Goal: Information Seeking & Learning: Learn about a topic

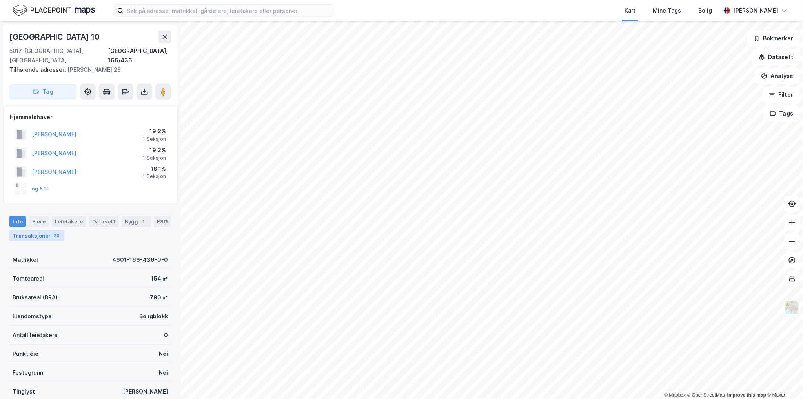
click at [38, 230] on div "Transaksjoner 20" at bounding box center [36, 235] width 55 height 11
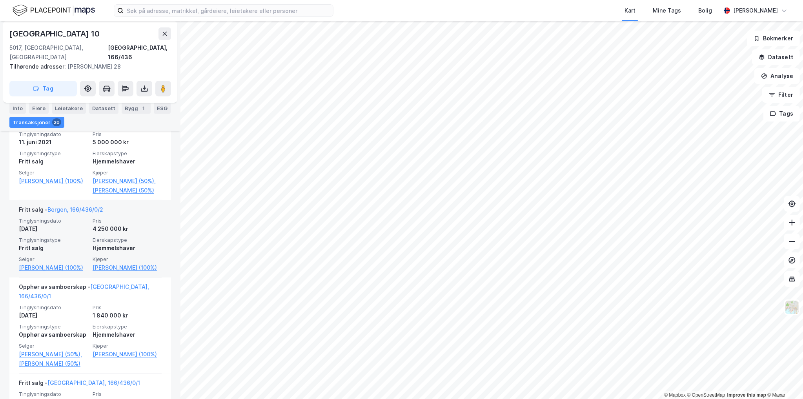
scroll to position [275, 0]
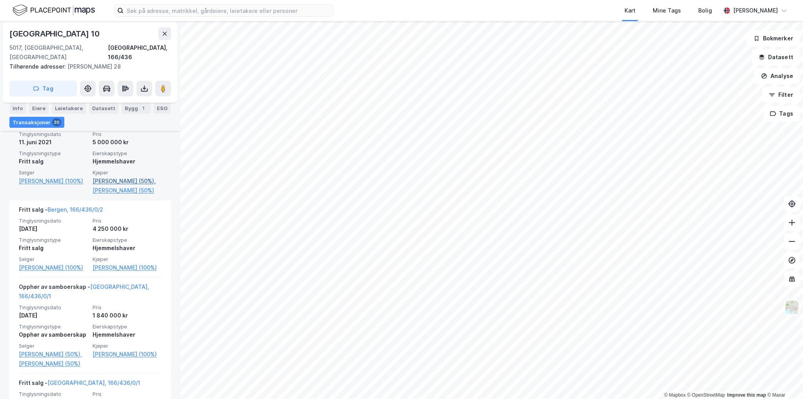
click at [127, 177] on link "Løbrot Petter Angell (50%)," at bounding box center [127, 181] width 69 height 9
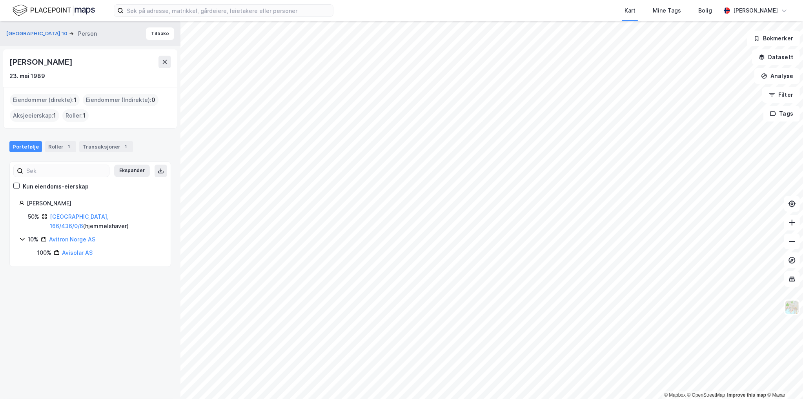
click at [61, 59] on div "Petter Angell Løbrot" at bounding box center [41, 62] width 64 height 13
click at [74, 217] on link "Bergen, 166/436/0/6" at bounding box center [79, 221] width 59 height 16
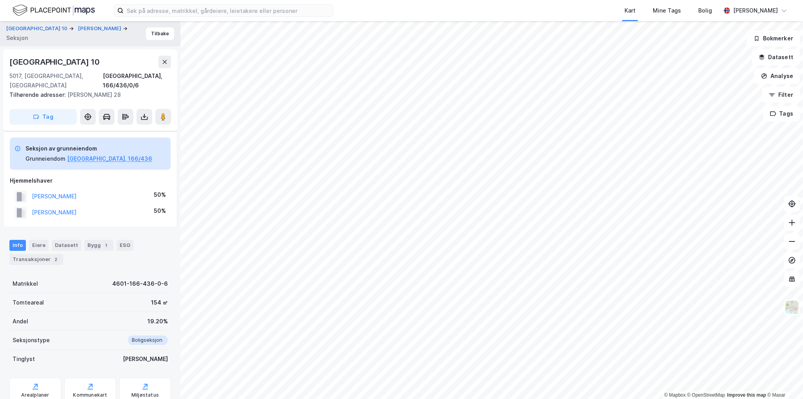
scroll to position [92, 0]
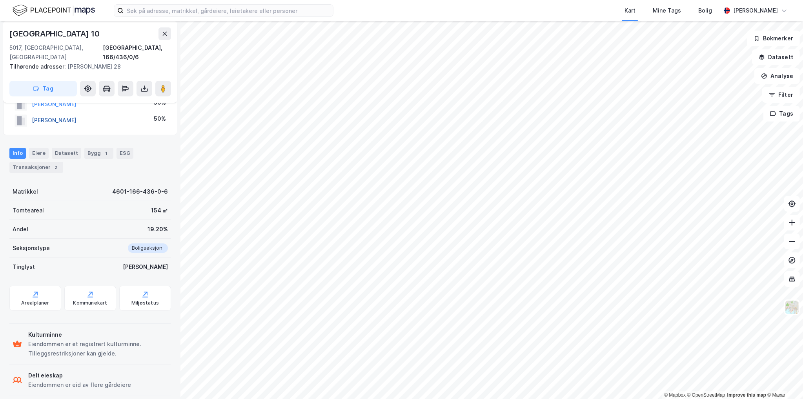
click at [0, 0] on button "SØRDAL ODA ROBØLE" at bounding box center [0, 0] width 0 height 0
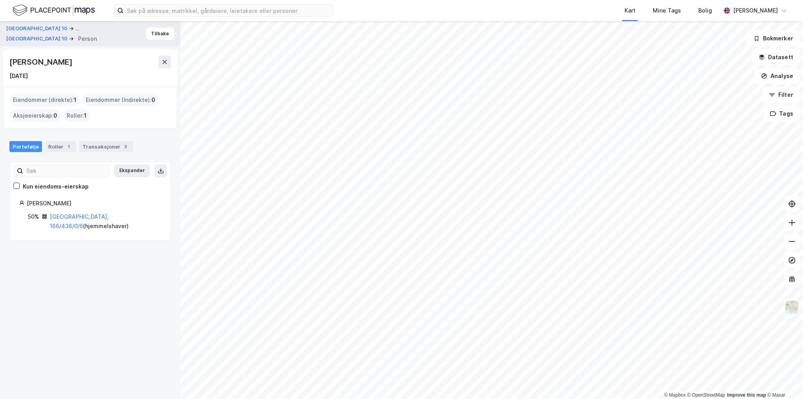
click at [58, 56] on div "Oda Robøle Sørdal" at bounding box center [41, 62] width 64 height 13
click at [53, 40] on button "Øvre Korskirkeallmenningen 10" at bounding box center [37, 39] width 63 height 8
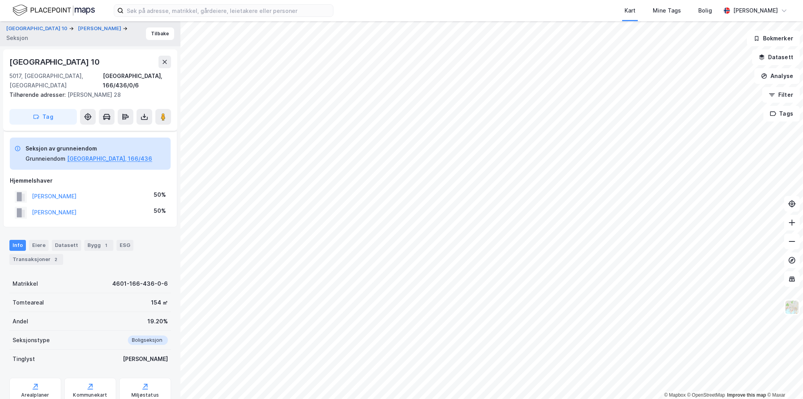
scroll to position [92, 0]
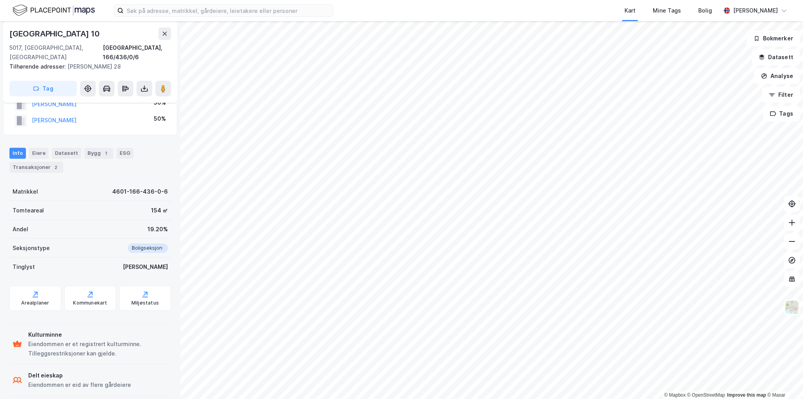
click at [32, 166] on div "Info Eiere Datasett Bygg 1 ESG Transaksjoner 2" at bounding box center [90, 157] width 180 height 38
click at [31, 162] on div "Transaksjoner 2" at bounding box center [36, 167] width 54 height 11
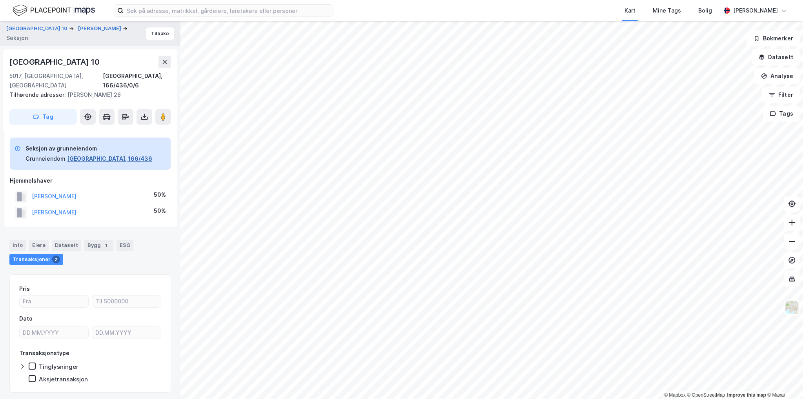
click at [91, 154] on button "Bergen, 166/436" at bounding box center [109, 158] width 85 height 9
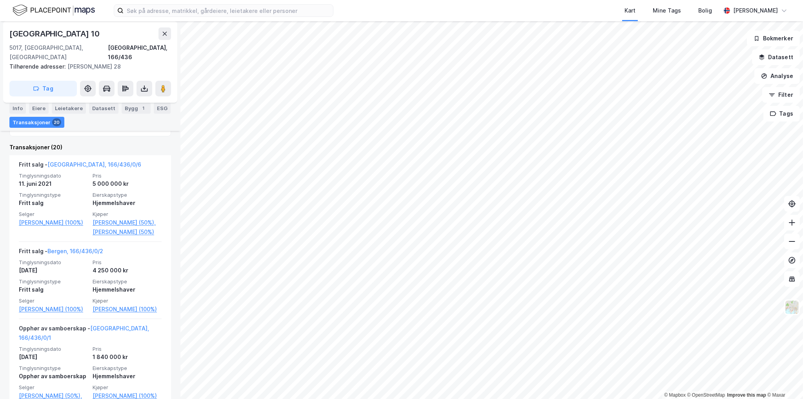
scroll to position [235, 0]
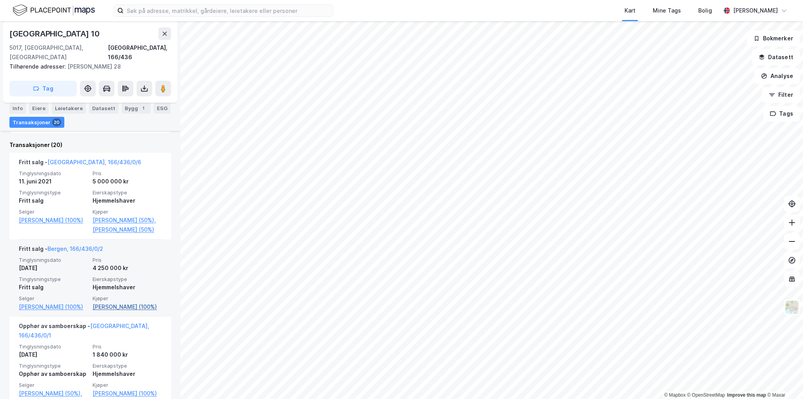
click at [121, 306] on link "Brandshaug Ellen Chin (100%)" at bounding box center [127, 306] width 69 height 9
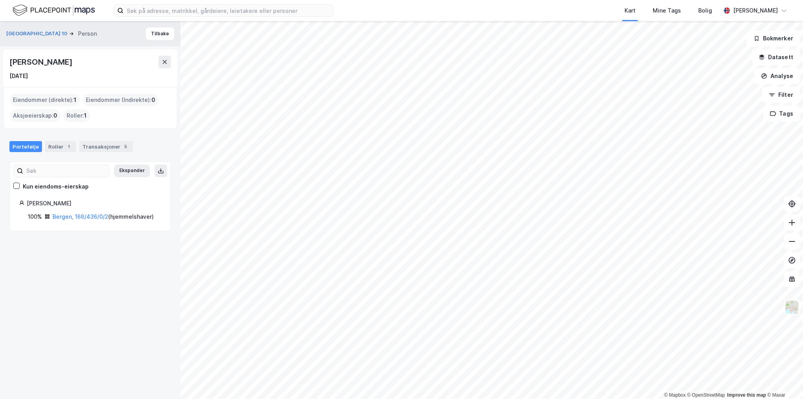
click at [74, 62] on div "Ellen Chin Brandshaug" at bounding box center [41, 62] width 64 height 13
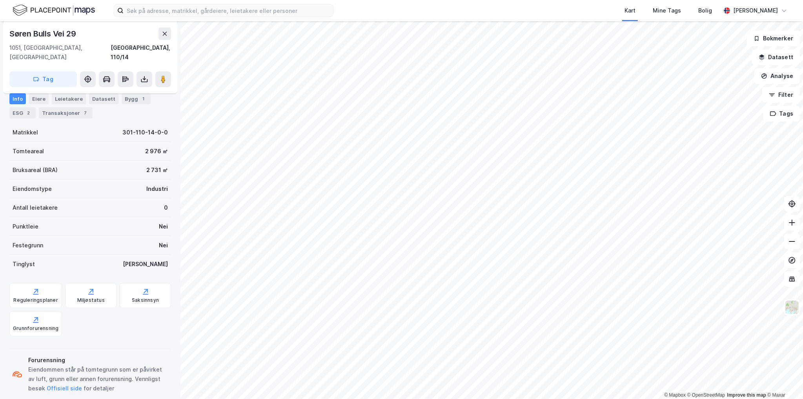
scroll to position [125, 0]
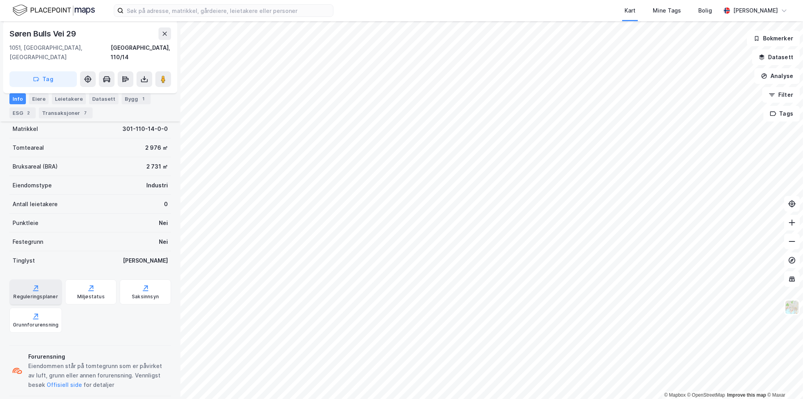
click at [35, 286] on icon at bounding box center [37, 288] width 4 height 4
